Goal: Information Seeking & Learning: Learn about a topic

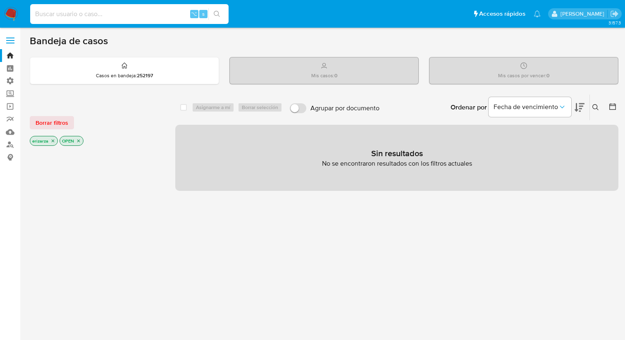
click at [108, 10] on input at bounding box center [129, 14] width 198 height 11
paste input "1588749881"
type input "1588749881"
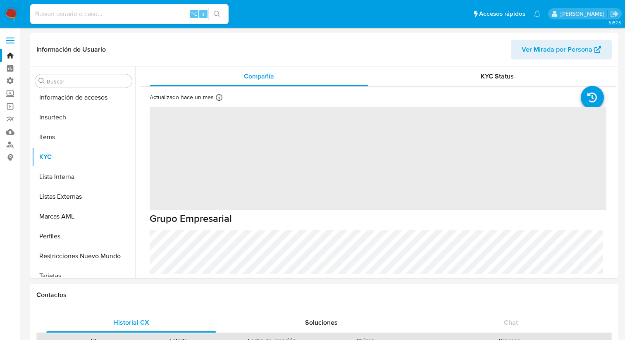
scroll to position [349, 0]
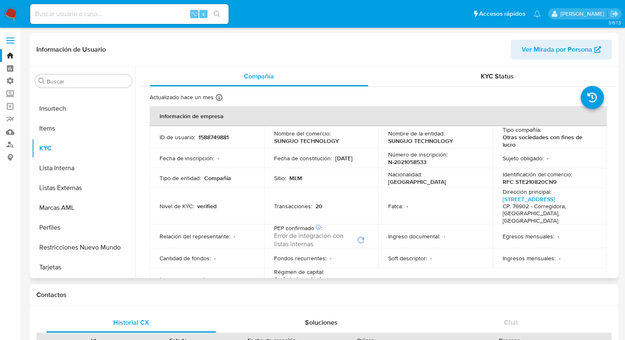
select select "10"
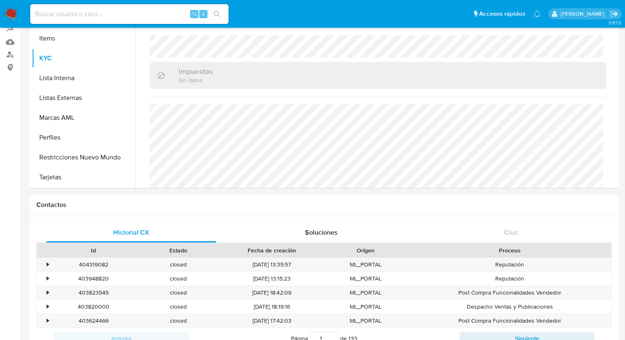
scroll to position [0, 0]
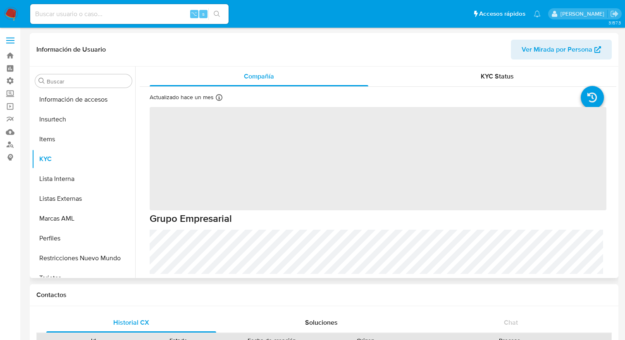
scroll to position [349, 0]
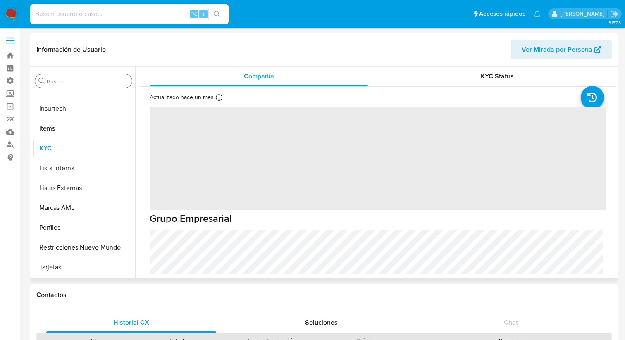
click at [83, 84] on input "Buscar" at bounding box center [88, 81] width 82 height 7
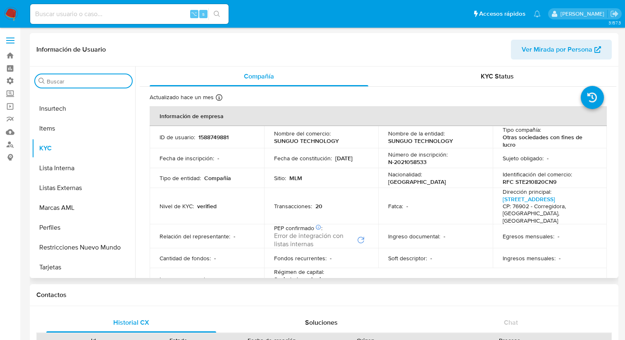
paste input "726819653"
type input "726819653"
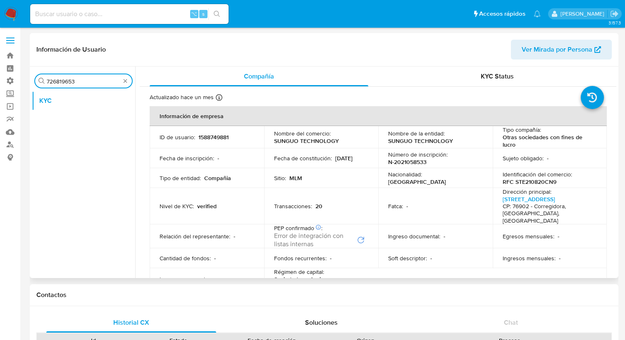
scroll to position [0, 0]
select select "10"
type input "726819653"
click at [80, 16] on input at bounding box center [129, 14] width 198 height 11
paste input "726819653"
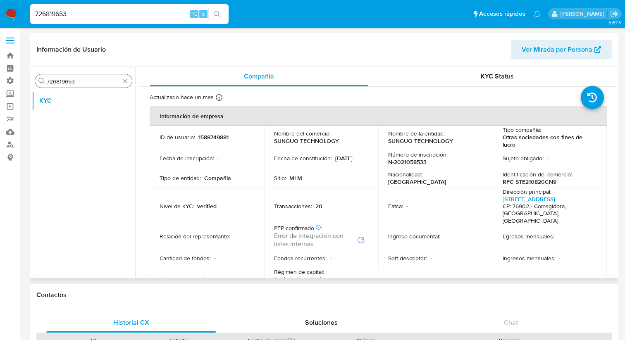
type input "726819653"
drag, startPoint x: 78, startPoint y: 83, endPoint x: 5, endPoint y: 75, distance: 73.9
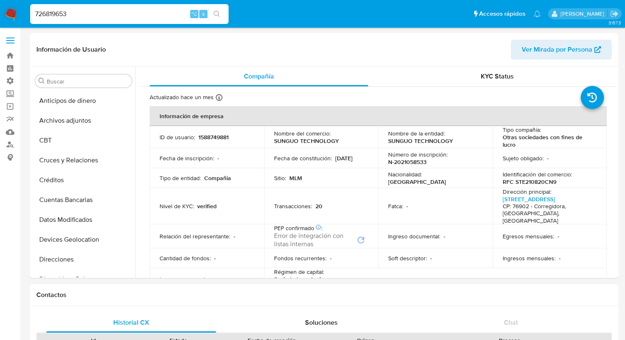
click at [92, 15] on input "726819653" at bounding box center [129, 14] width 198 height 11
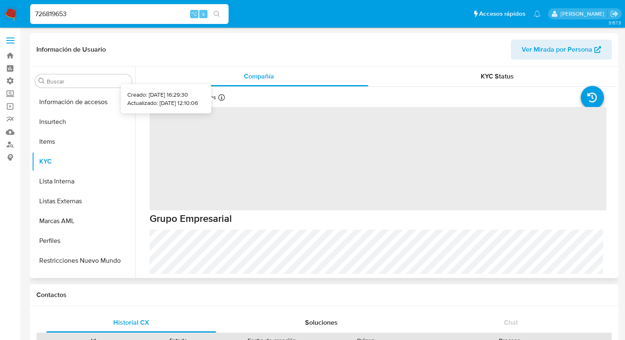
scroll to position [349, 0]
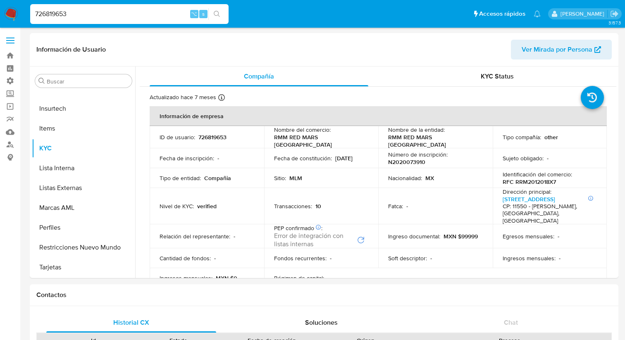
select select "10"
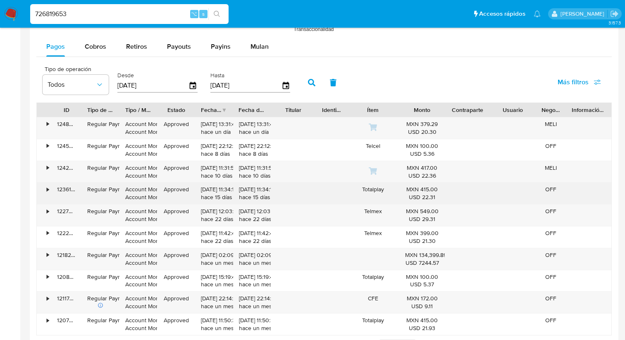
scroll to position [767, 0]
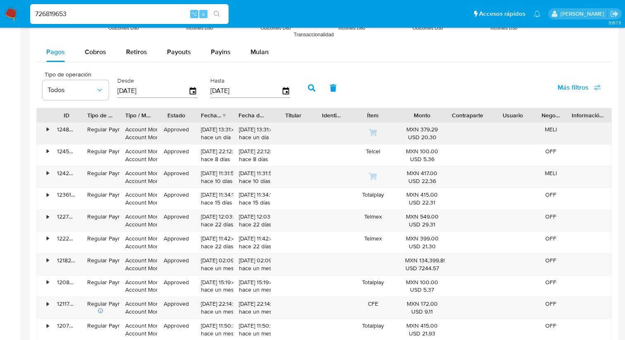
click at [45, 129] on div "•" at bounding box center [44, 133] width 14 height 21
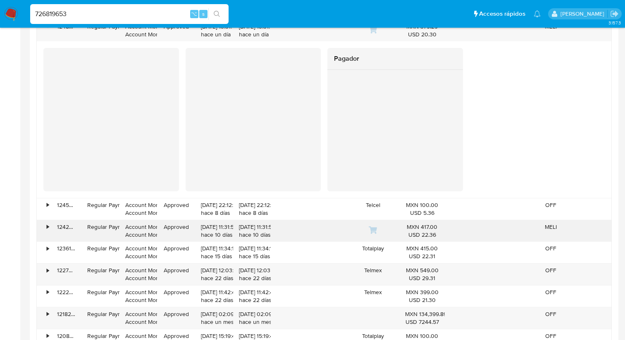
scroll to position [873, 0]
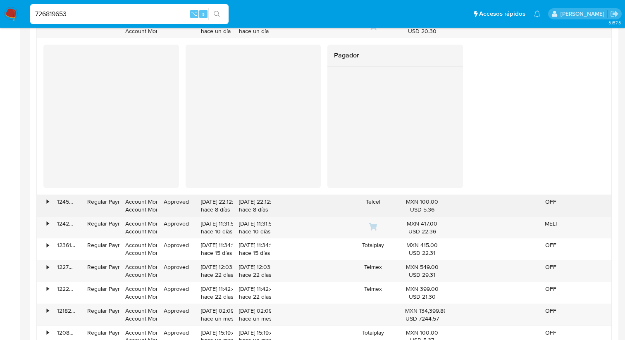
click at [45, 202] on div "•" at bounding box center [44, 205] width 14 height 21
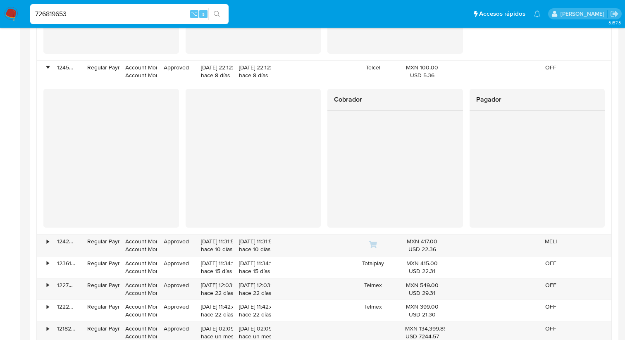
scroll to position [1009, 0]
click at [46, 241] on div "•" at bounding box center [44, 243] width 14 height 21
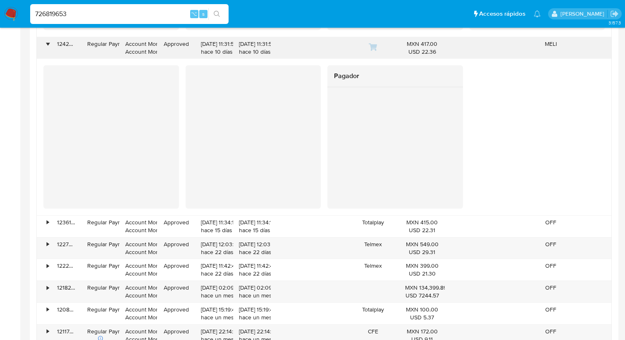
scroll to position [1211, 0]
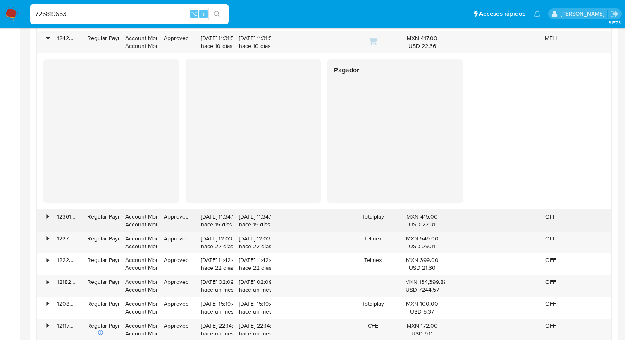
click at [47, 220] on div "•" at bounding box center [48, 217] width 2 height 8
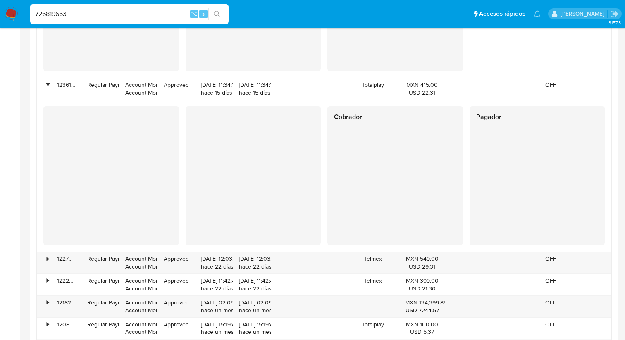
scroll to position [1345, 0]
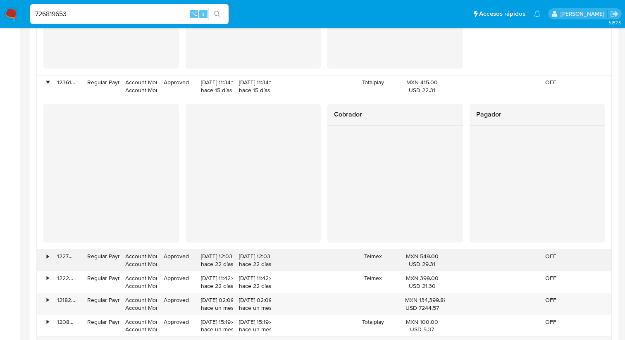
click at [44, 255] on div "•" at bounding box center [44, 260] width 14 height 21
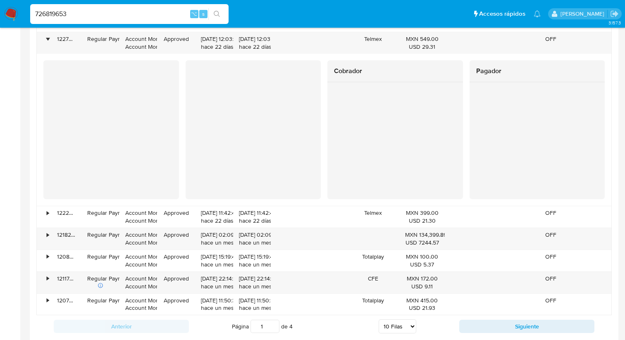
scroll to position [1570, 0]
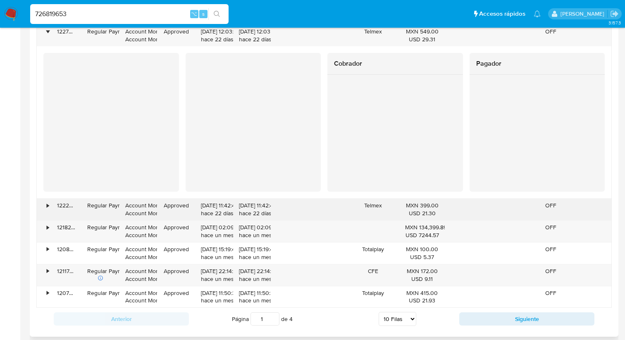
click at [47, 209] on div "•" at bounding box center [48, 206] width 2 height 8
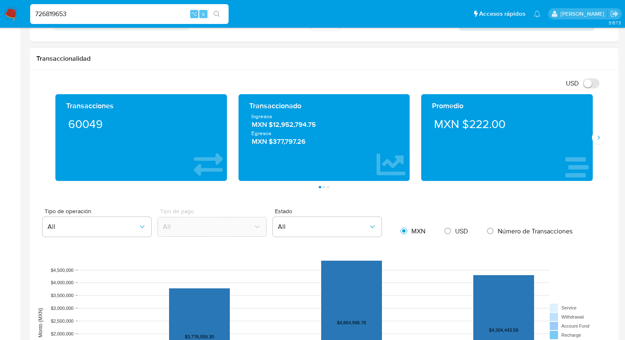
scroll to position [367, 0]
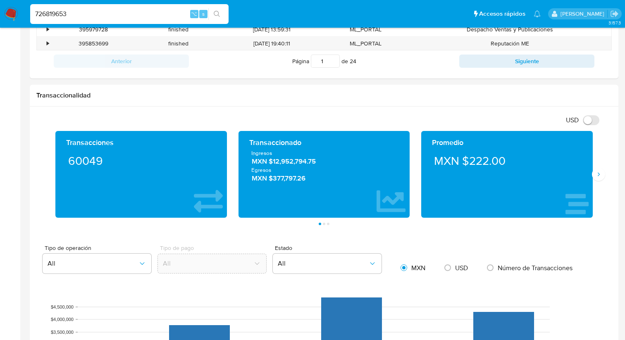
drag, startPoint x: 114, startPoint y: 12, endPoint x: 24, endPoint y: 11, distance: 89.7
click at [24, 11] on nav "Pausado Ver notificaciones 726819653 ⌥ s Accesos rápidos Presiona las siguiente…" at bounding box center [312, 14] width 625 height 28
paste input "185722950"
type input "185722950"
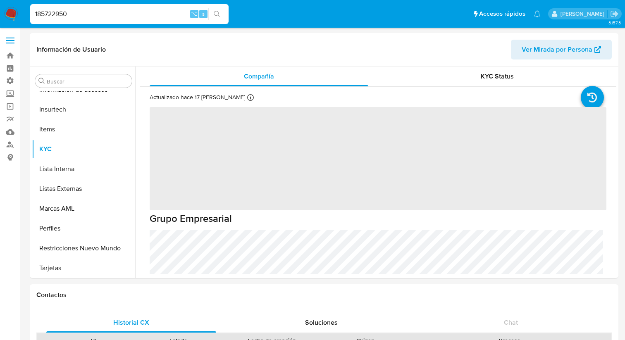
scroll to position [349, 0]
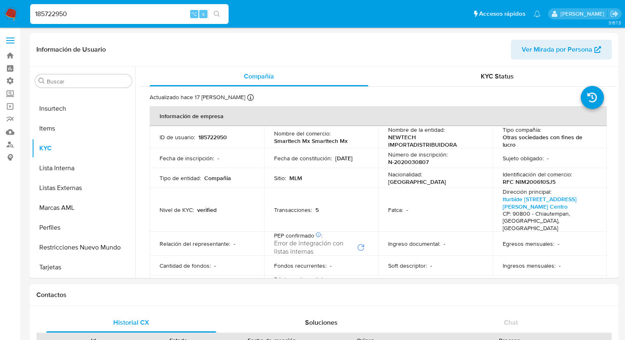
select select "10"
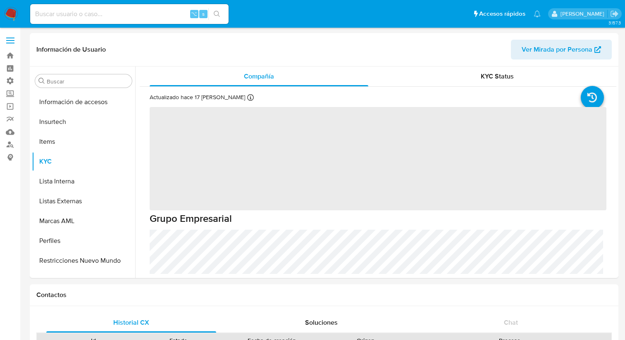
click at [111, 12] on input at bounding box center [129, 14] width 198 height 11
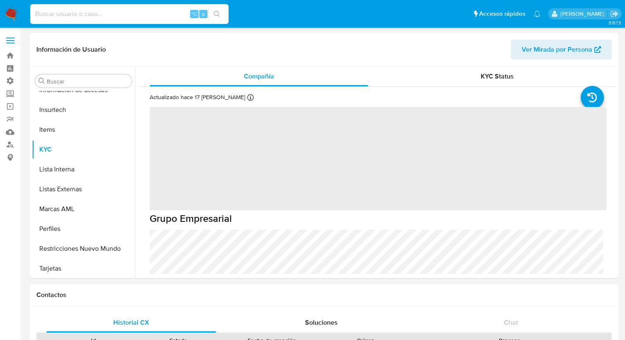
scroll to position [349, 0]
paste input "185722950"
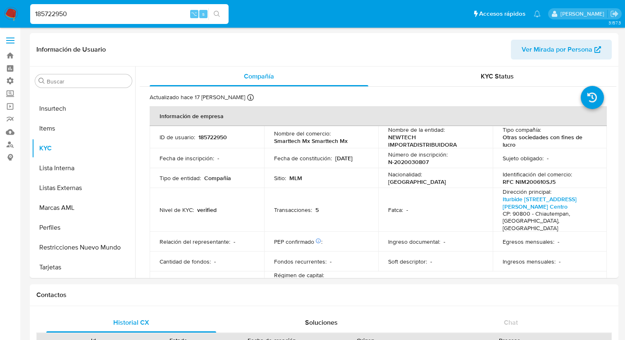
type input "185722950"
select select "10"
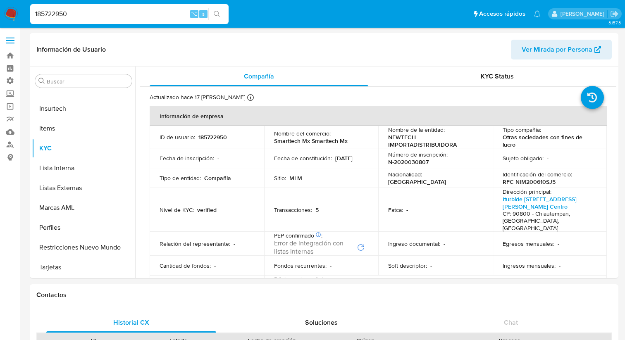
click at [209, 14] on button "search-icon" at bounding box center [216, 14] width 17 height 12
click at [219, 14] on icon "search-icon" at bounding box center [217, 14] width 7 height 7
click at [172, 11] on input "185722950" at bounding box center [129, 14] width 198 height 11
click at [214, 10] on button "search-icon" at bounding box center [216, 14] width 17 height 12
click at [88, 16] on input "185722950" at bounding box center [129, 14] width 198 height 11
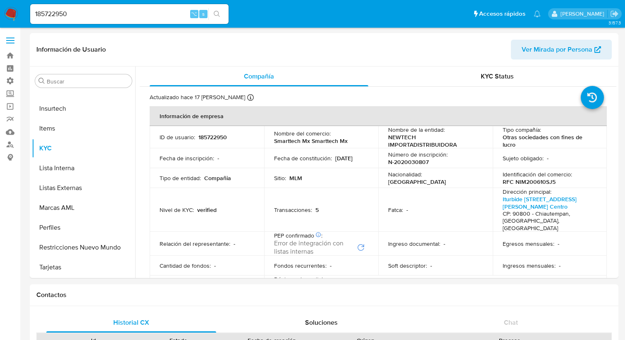
click at [222, 14] on button "search-icon" at bounding box center [216, 14] width 17 height 12
click at [124, 14] on input "185722950" at bounding box center [129, 14] width 198 height 11
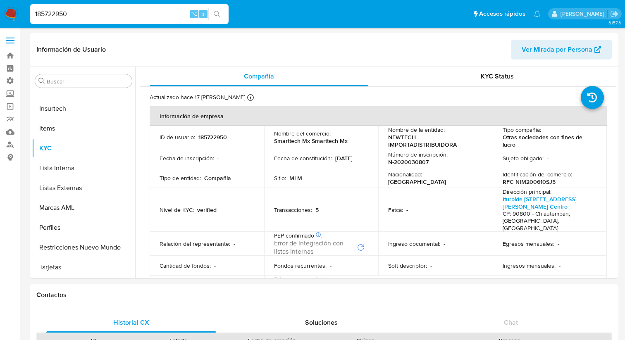
click at [215, 21] on div "185722950 ⌥ s" at bounding box center [129, 14] width 198 height 20
click at [215, 18] on button "search-icon" at bounding box center [216, 14] width 17 height 12
click at [216, 18] on button "search-icon" at bounding box center [216, 14] width 17 height 12
click at [216, 12] on icon "search-icon" at bounding box center [217, 14] width 7 height 7
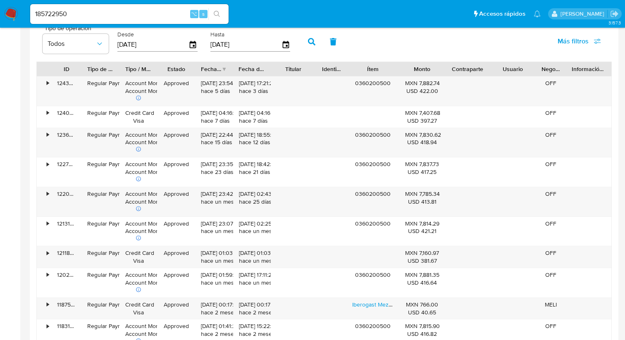
scroll to position [807, 0]
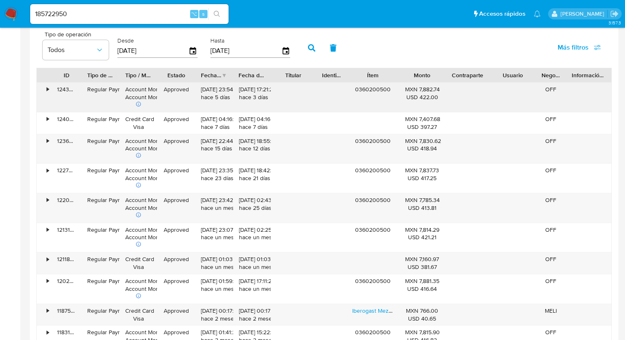
click at [45, 90] on div "•" at bounding box center [44, 97] width 14 height 29
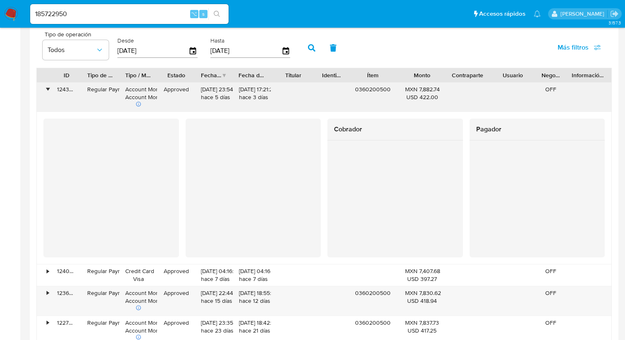
click at [47, 88] on div "•" at bounding box center [48, 90] width 2 height 8
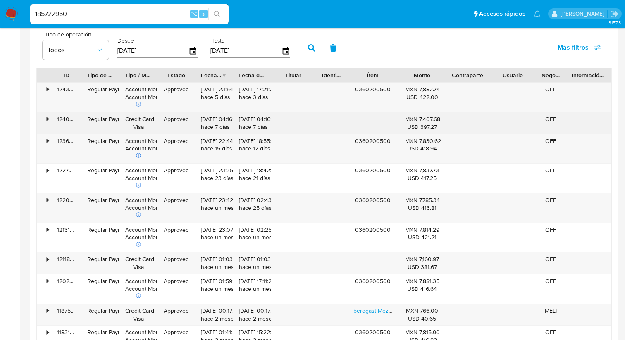
click at [48, 121] on div "•" at bounding box center [48, 119] width 2 height 8
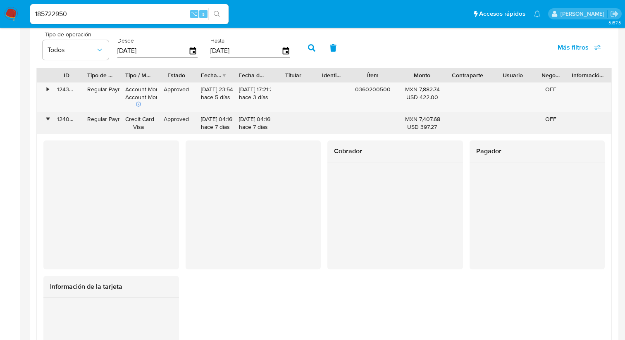
click at [49, 121] on div "•" at bounding box center [44, 122] width 14 height 21
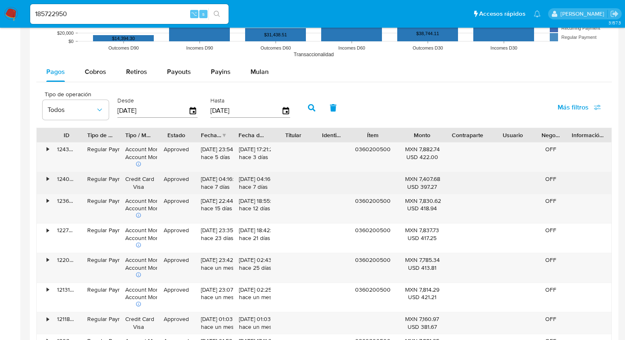
scroll to position [743, 0]
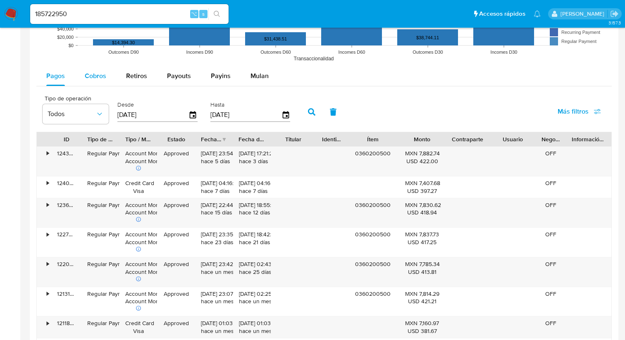
click at [93, 80] on span "Cobros" at bounding box center [95, 76] width 21 height 10
select select "10"
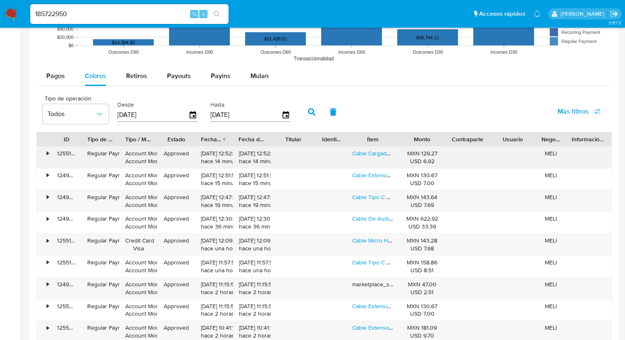
click at [50, 154] on div "•" at bounding box center [44, 157] width 14 height 21
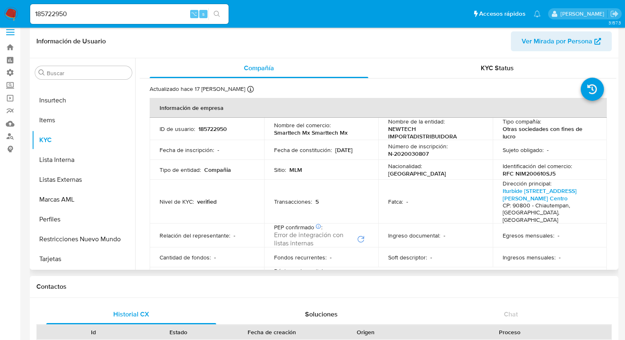
scroll to position [0, 0]
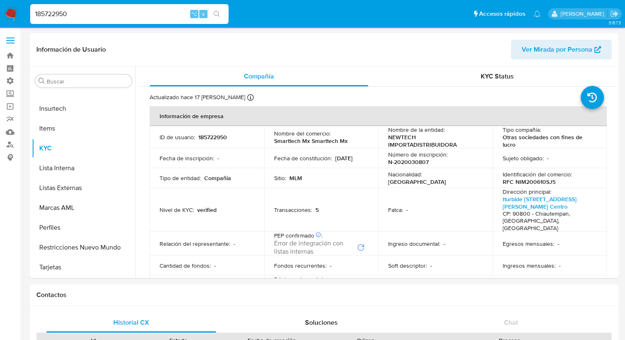
drag, startPoint x: 110, startPoint y: 13, endPoint x: 25, endPoint y: 14, distance: 85.5
click at [25, 14] on nav "Pausado Ver notificaciones 185722950 ⌥ s Accesos rápidos Presiona las siguiente…" at bounding box center [312, 14] width 625 height 28
paste input "612993105"
type input "612993105"
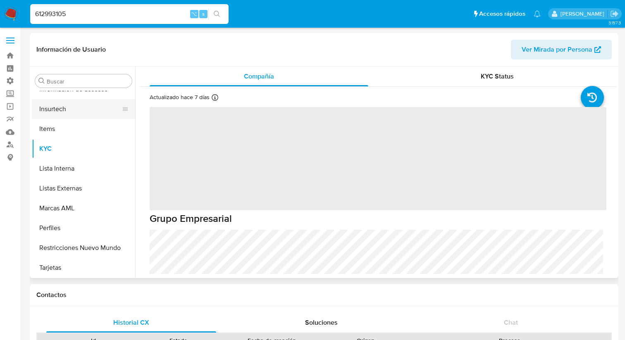
scroll to position [349, 0]
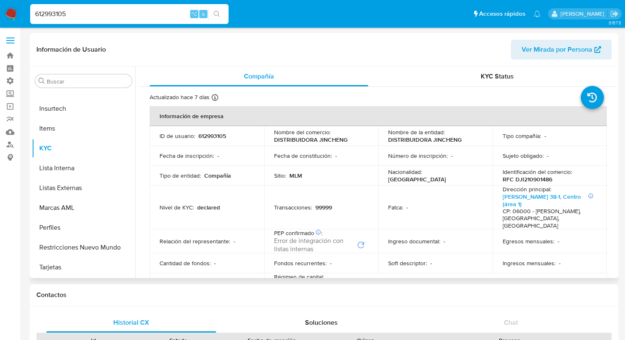
select select "10"
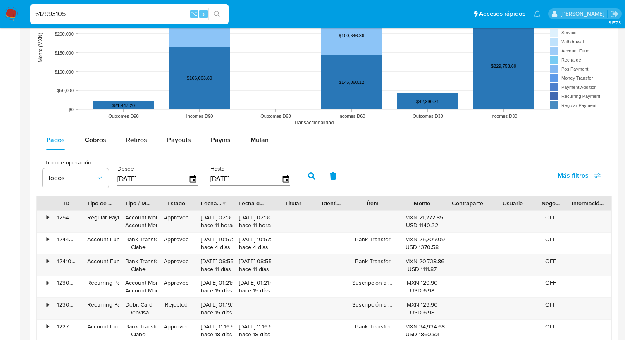
scroll to position [680, 0]
click at [98, 141] on span "Cobros" at bounding box center [95, 140] width 21 height 10
select select "10"
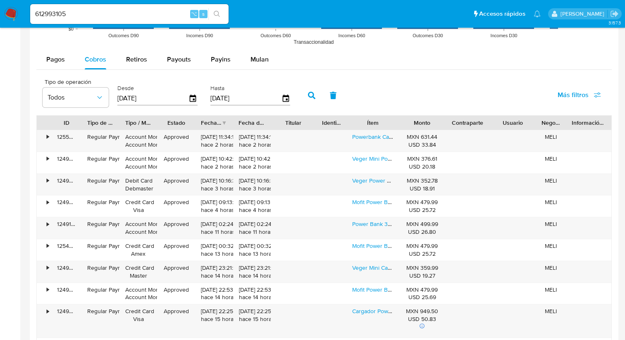
scroll to position [764, 0]
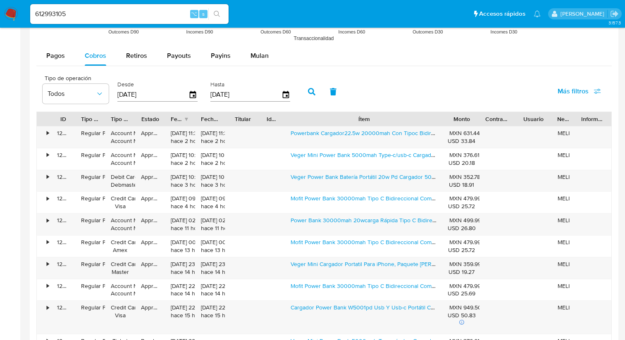
click at [506, 139] on div "ID Tipo de operación Tipo / Método Estado Fecha de creación Fecha de aprobación…" at bounding box center [323, 238] width 575 height 252
click at [390, 137] on link "Powerbank Cargador22.5w 20000mah Con Tipoc Bidireccional Led" at bounding box center [376, 133] width 173 height 8
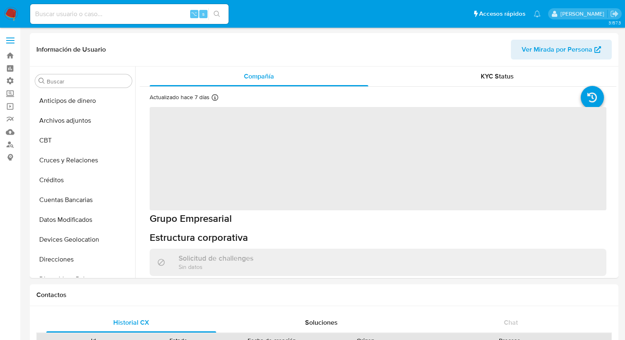
select select "10"
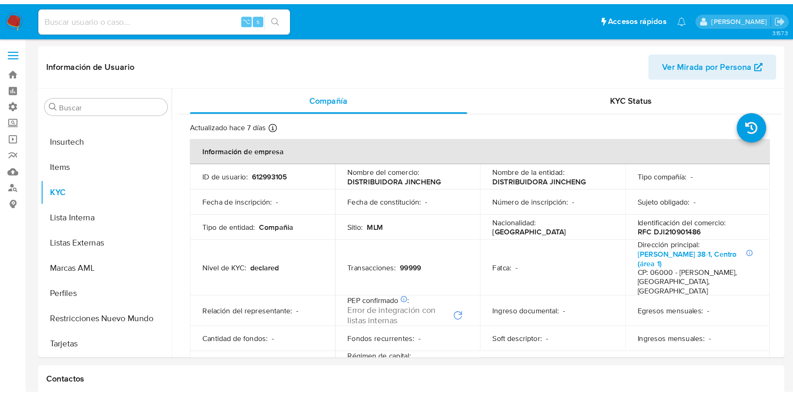
scroll to position [349, 0]
